Goal: Complete application form

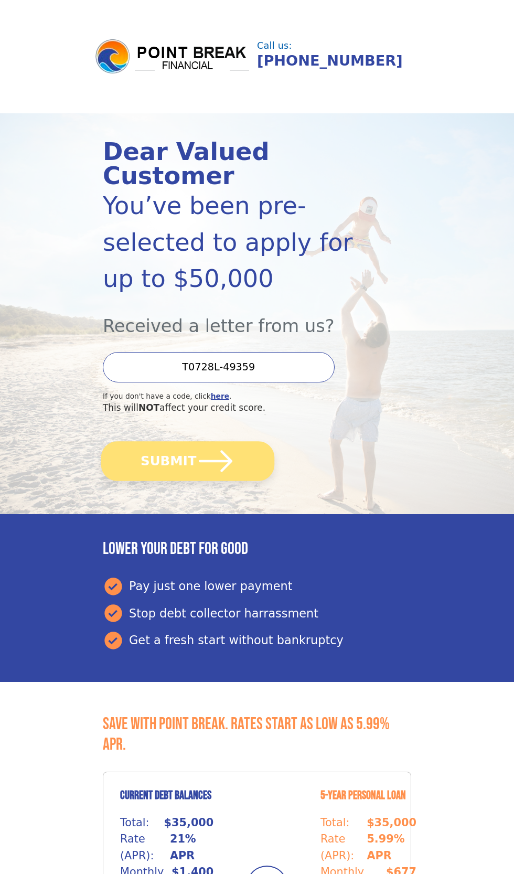
click at [163, 441] on button "SUBMIT" at bounding box center [187, 460] width 173 height 39
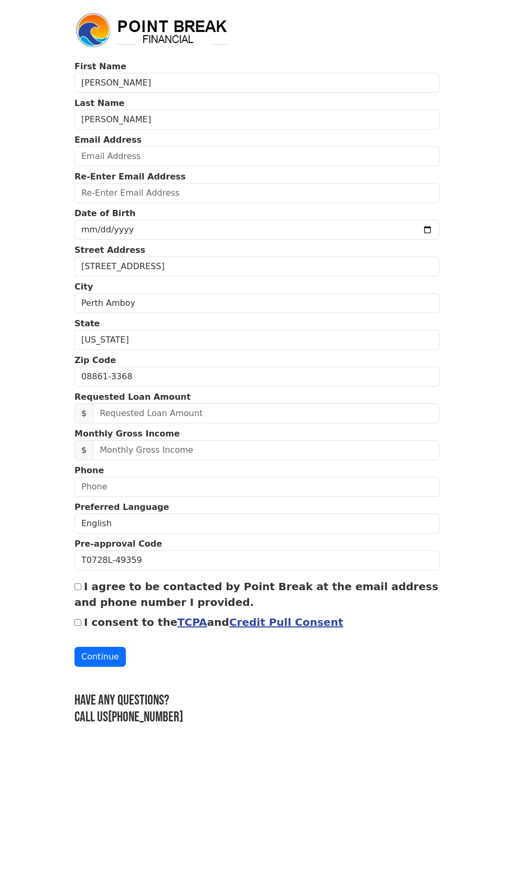
click at [78, 619] on input "I consent to the TCPA and Credit Pull Consent" at bounding box center [78, 622] width 7 height 7
checkbox input "true"
click at [78, 583] on input "I agree to be contacted by Point Break at the email address and phone number I …" at bounding box center [78, 586] width 7 height 7
checkbox input "true"
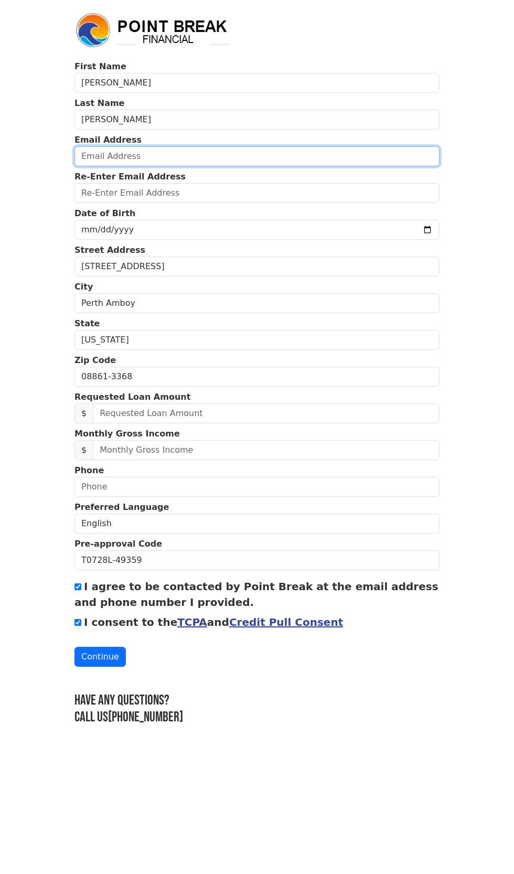
click at [188, 157] on input "email" at bounding box center [257, 156] width 365 height 20
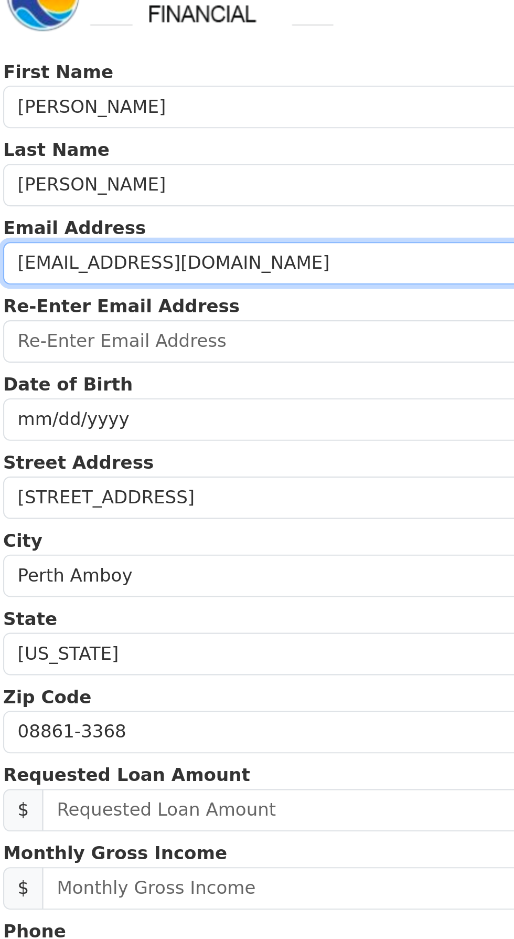
type input "zabalaben@gmail.com"
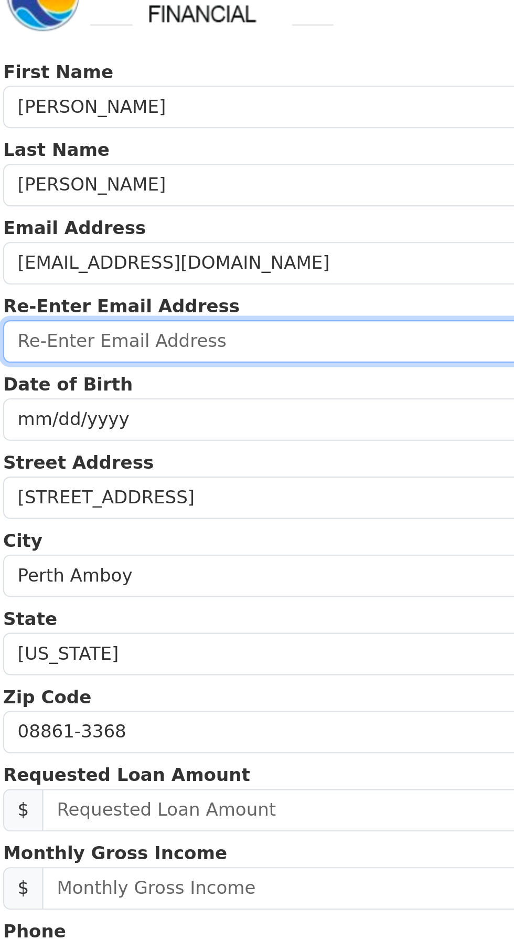
click at [175, 195] on input "email" at bounding box center [257, 193] width 365 height 20
type input "zabalaben@gmail.com"
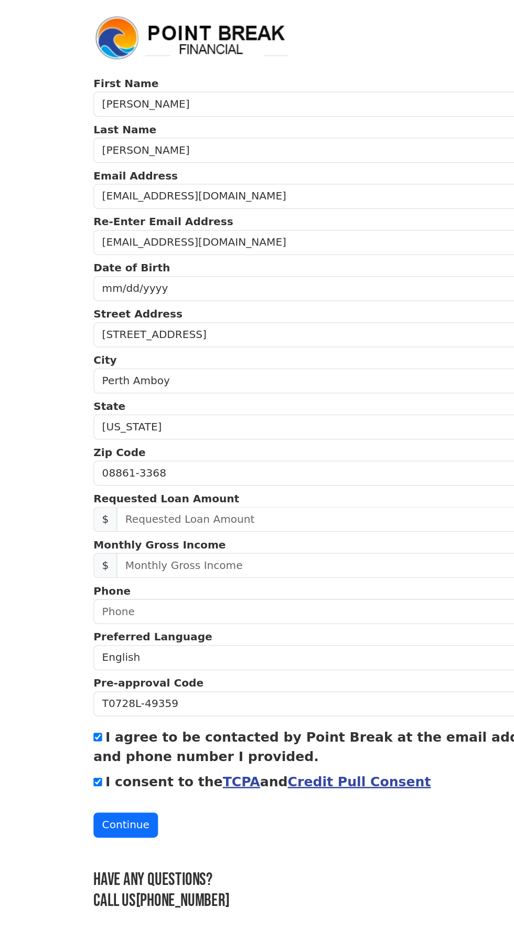
click at [209, 225] on input "date" at bounding box center [257, 230] width 365 height 20
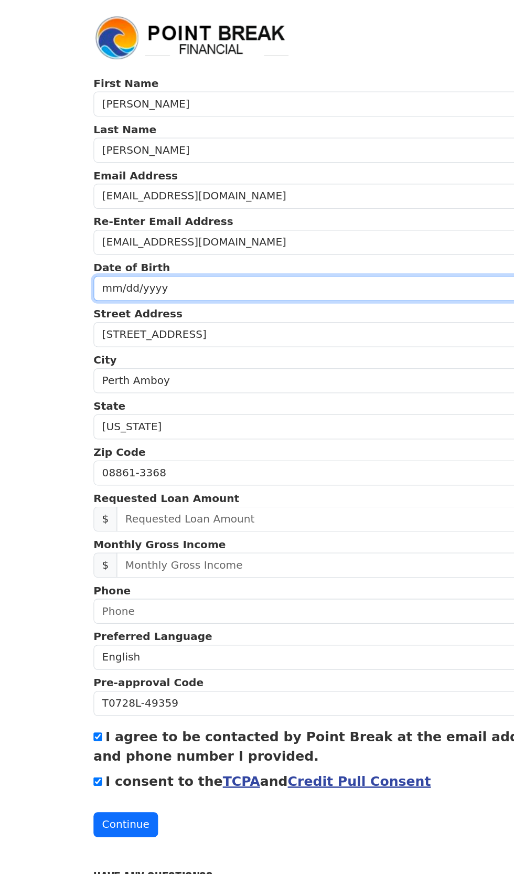
type input "1995-11-18"
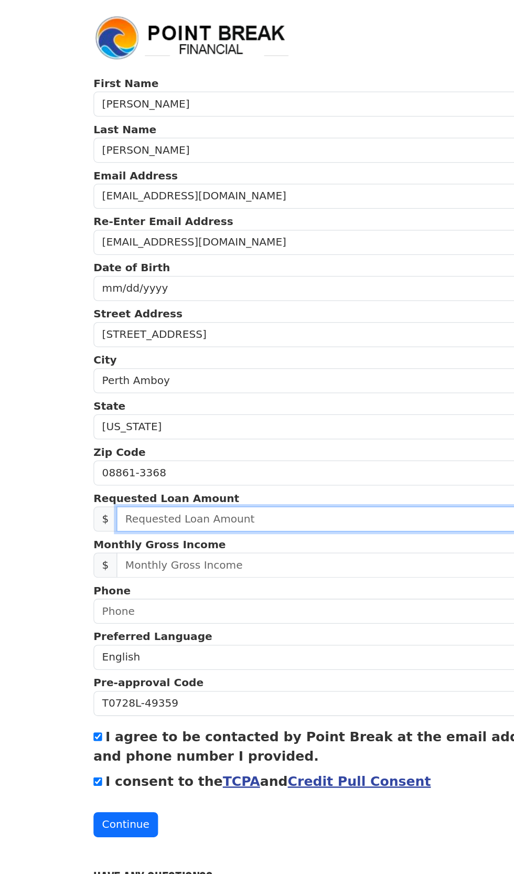
click at [206, 409] on input "text" at bounding box center [266, 413] width 347 height 20
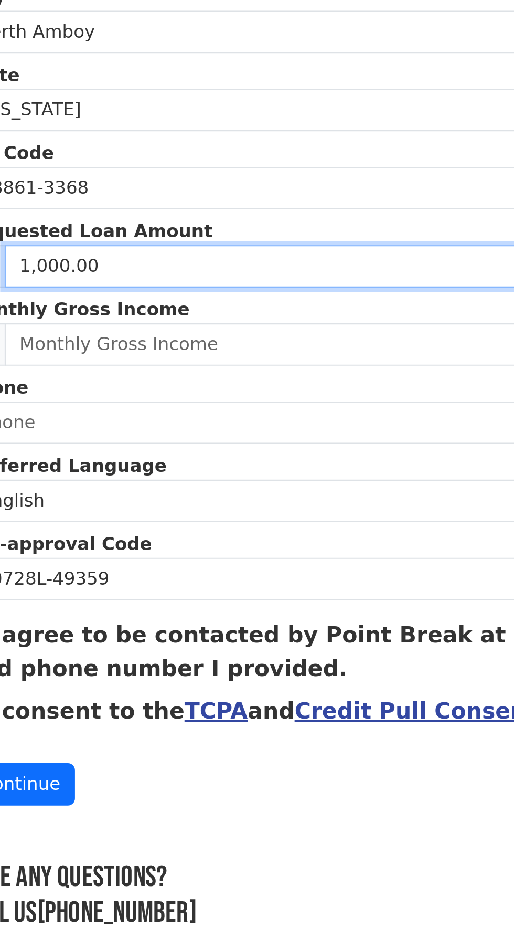
type input "10,000.00"
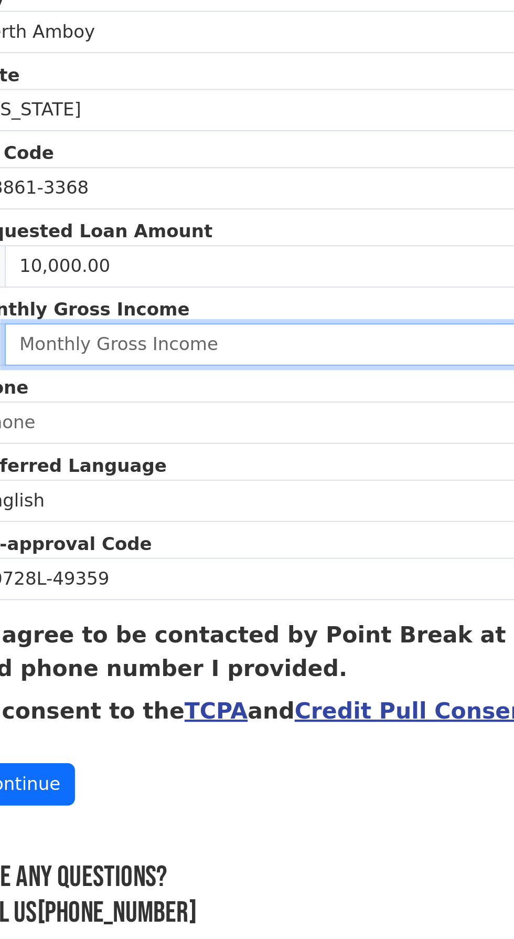
click at [208, 447] on input "text" at bounding box center [266, 450] width 347 height 20
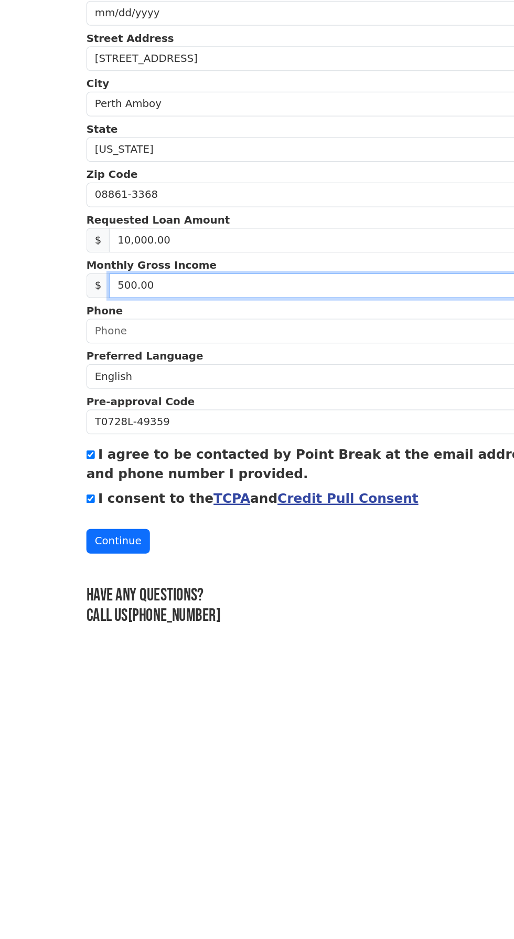
type input "5,000.00"
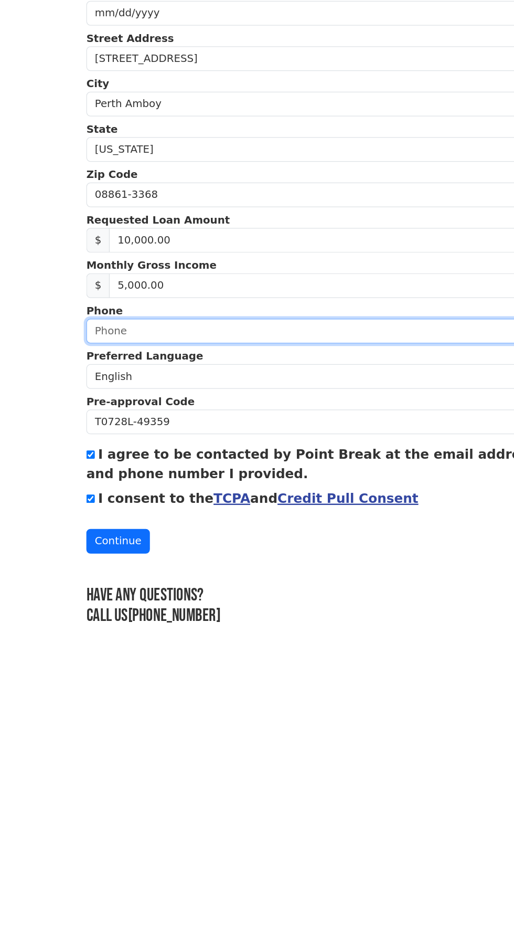
click at [112, 485] on input "text" at bounding box center [257, 487] width 365 height 20
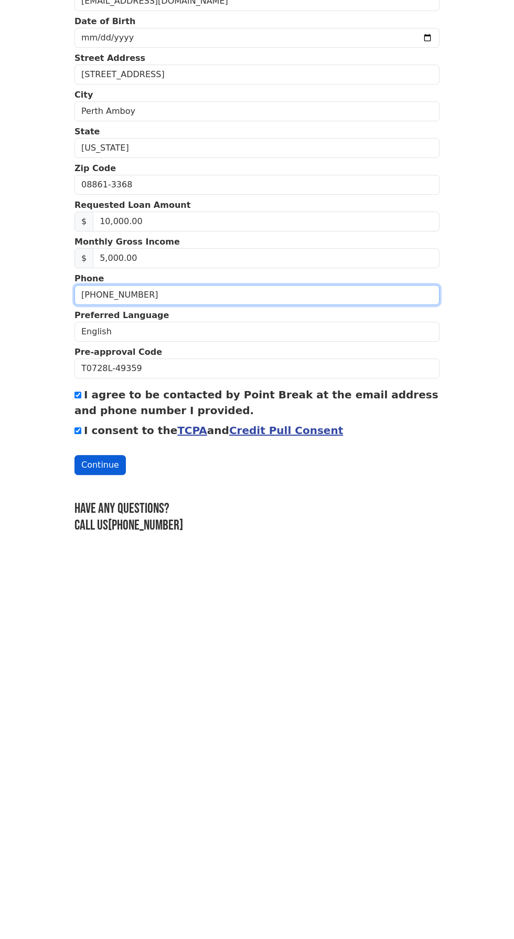
type input "(407) 866-7871"
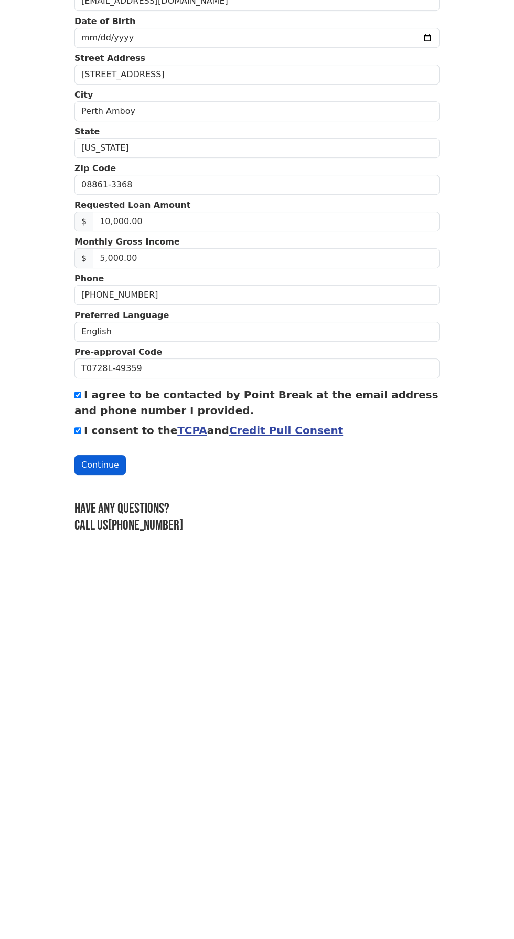
click at [100, 654] on button "Continue" at bounding box center [100, 657] width 51 height 20
